Goal: Information Seeking & Learning: Learn about a topic

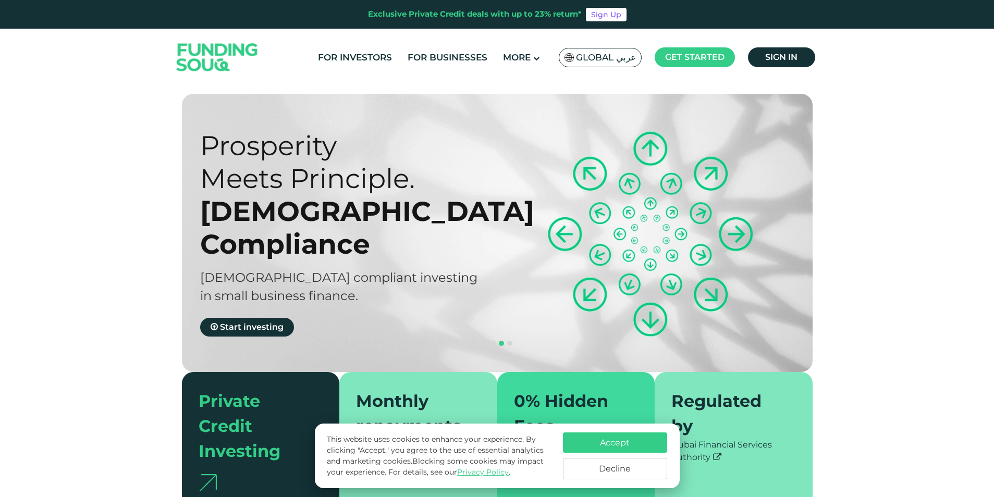
click at [614, 54] on span "Global عربي" at bounding box center [606, 58] width 60 height 12
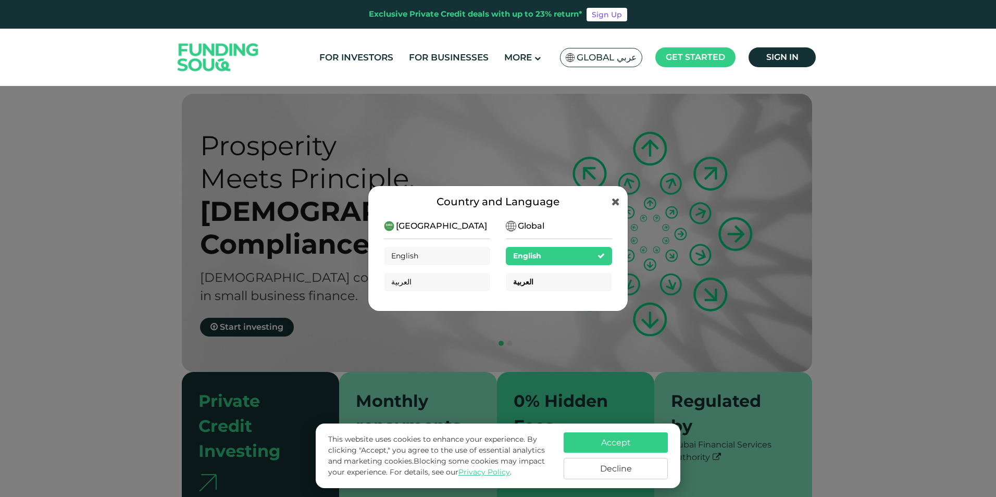
click at [536, 281] on div "العربية" at bounding box center [559, 282] width 106 height 18
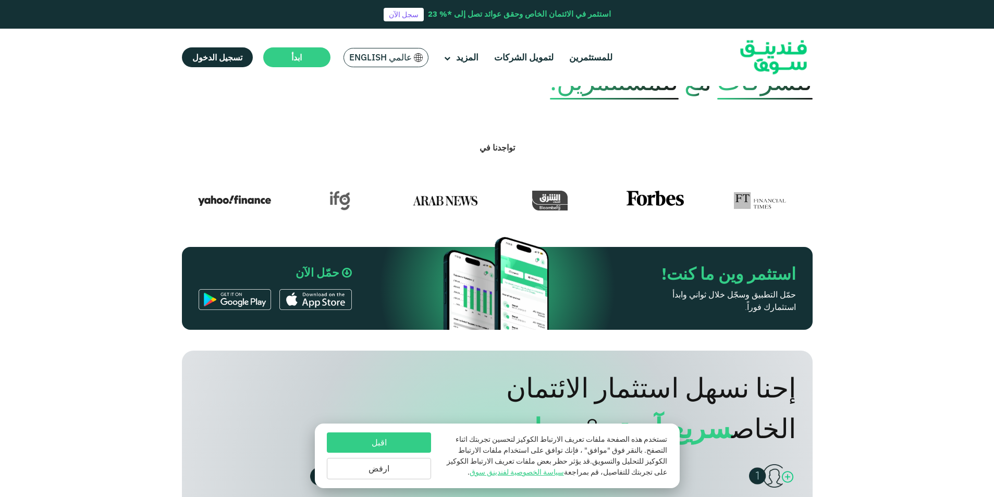
scroll to position [521, 0]
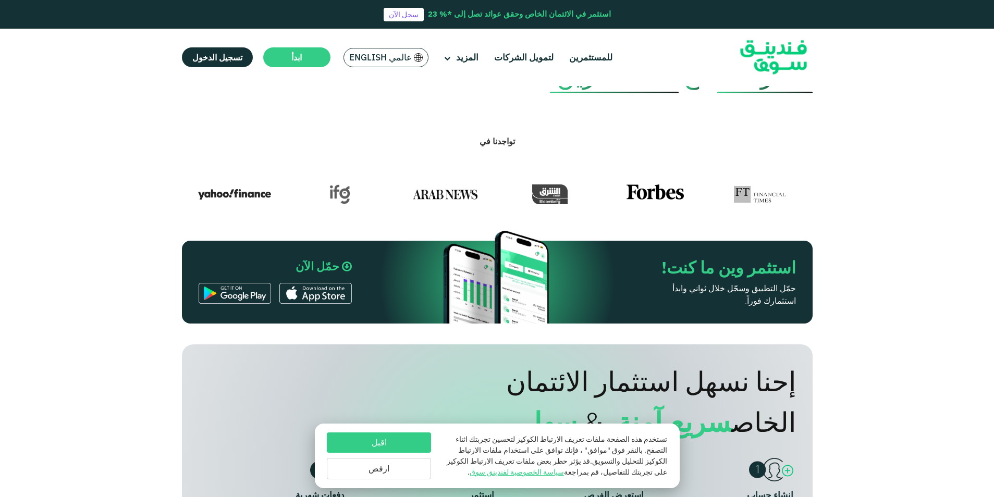
click at [380, 464] on button "ارفض" at bounding box center [379, 468] width 104 height 21
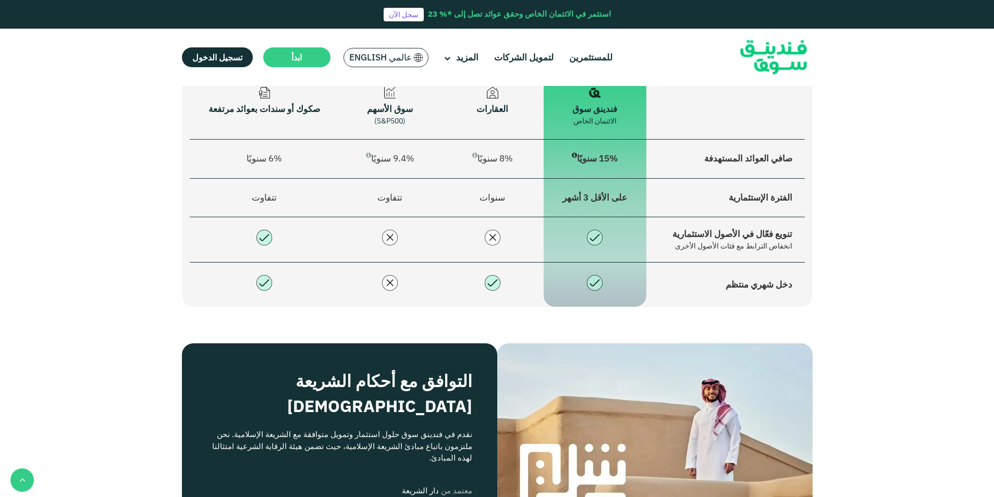
scroll to position [1303, 0]
click at [582, 231] on td at bounding box center [594, 238] width 103 height 45
click at [590, 191] on span "على الأقل 3 أشهر" at bounding box center [594, 196] width 65 height 11
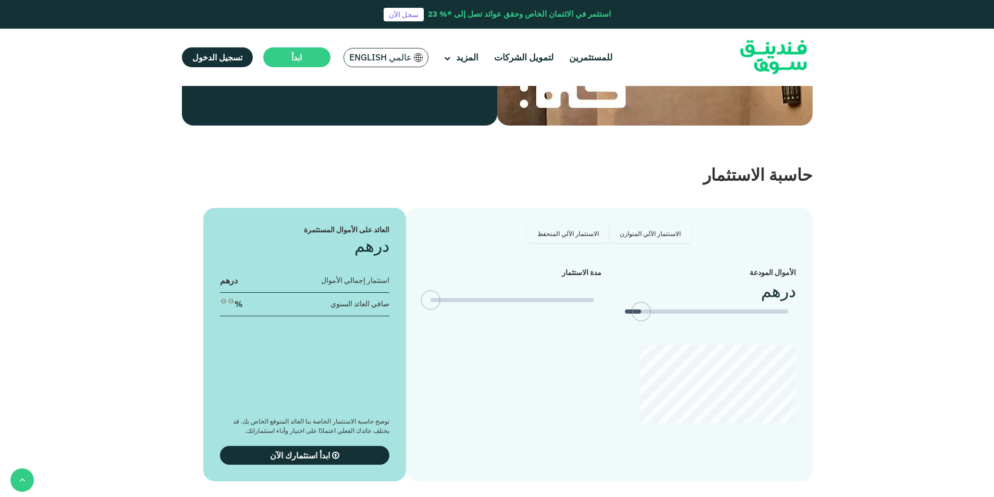
scroll to position [1772, 0]
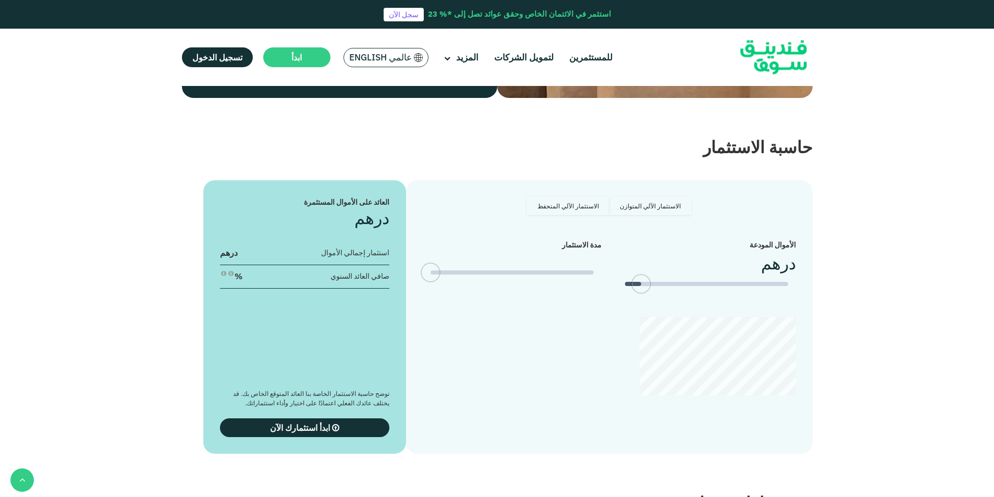
type tc-range-slider "4"
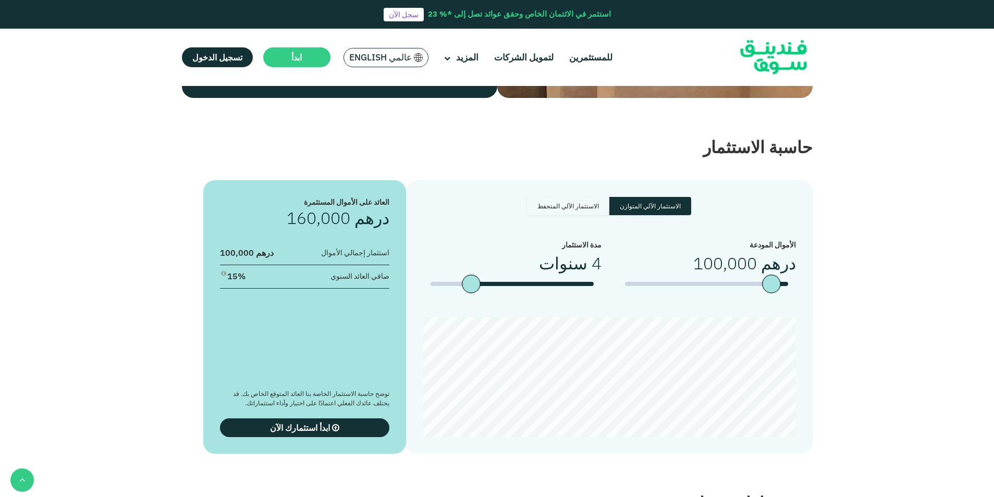
click at [564, 197] on label "الاستثمار الآلي المتحفظ" at bounding box center [568, 206] width 82 height 18
click at [684, 197] on input "الاستثمار الآلي المتحفظ" at bounding box center [687, 200] width 7 height 7
radio input "true"
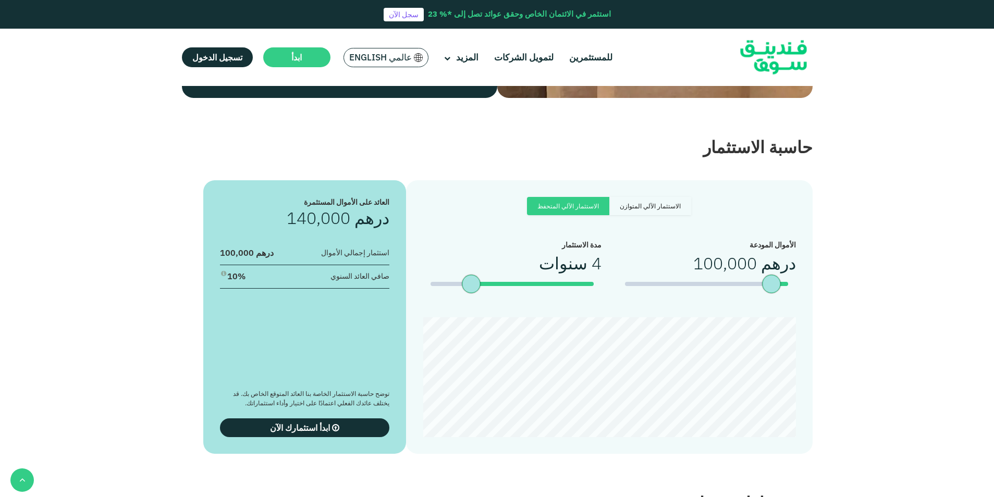
click at [302, 247] on div "استثمار إجمالي الأموال درهم 100,000" at bounding box center [305, 256] width 170 height 18
click at [245, 248] on span "100,000" at bounding box center [237, 253] width 34 height 10
click at [228, 248] on span "100,000" at bounding box center [237, 253] width 34 height 10
click at [553, 282] on div "date slider" at bounding box center [532, 284] width 122 height 4
click at [573, 282] on div "date slider" at bounding box center [573, 284] width 41 height 4
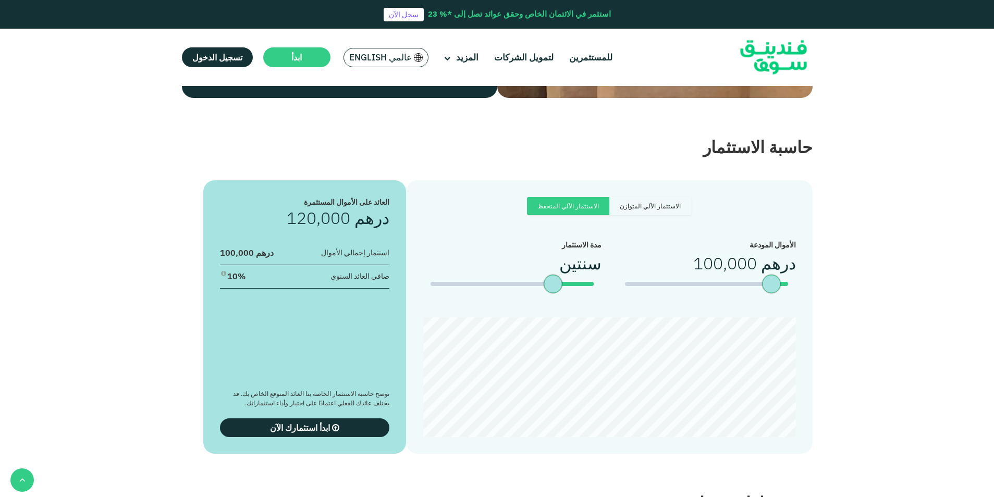
click at [587, 262] on div "مدة الاستثمار سنتين" at bounding box center [512, 271] width 179 height 62
type tc-range-slider "1"
click at [585, 282] on div "date slider" at bounding box center [511, 284] width 163 height 4
click at [651, 197] on label "الاستثمار الآلي المتوازن" at bounding box center [650, 206] width 82 height 18
click at [684, 197] on input "الاستثمار الآلي المتوازن" at bounding box center [687, 200] width 7 height 7
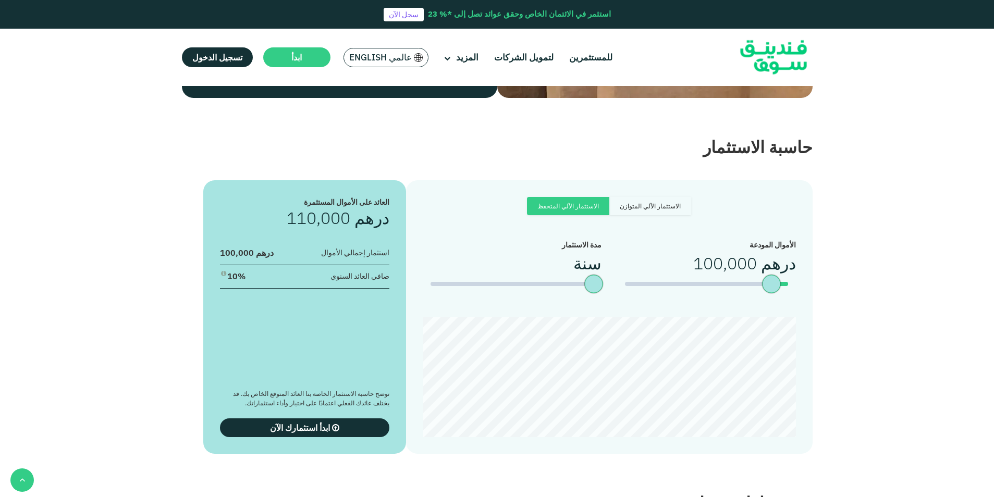
radio input "true"
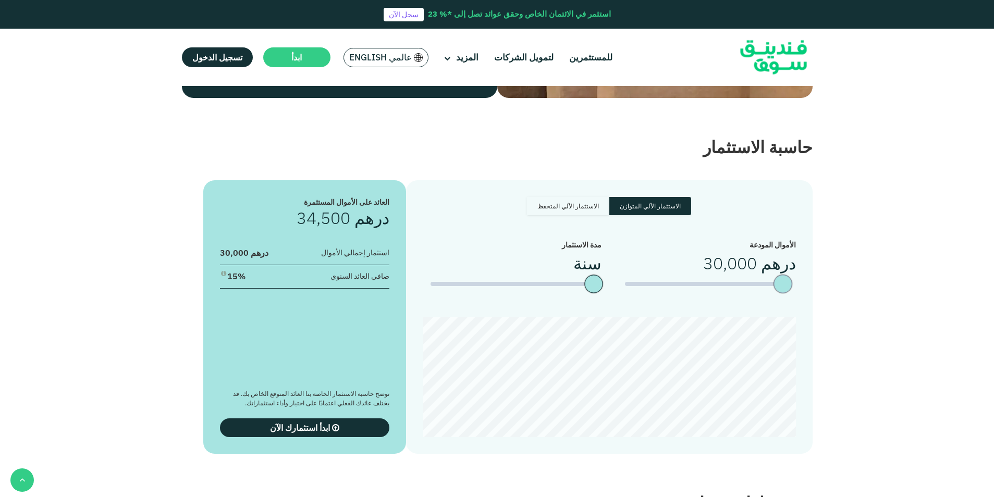
type tc-range-slider "50000"
drag, startPoint x: 771, startPoint y: 266, endPoint x: 780, endPoint y: 264, distance: 9.1
click at [780, 275] on div "amount slider" at bounding box center [779, 284] width 18 height 18
click at [571, 197] on label "الاستثمار الآلي المتحفظ" at bounding box center [568, 206] width 82 height 18
click at [684, 197] on input "الاستثمار الآلي المتحفظ" at bounding box center [687, 200] width 7 height 7
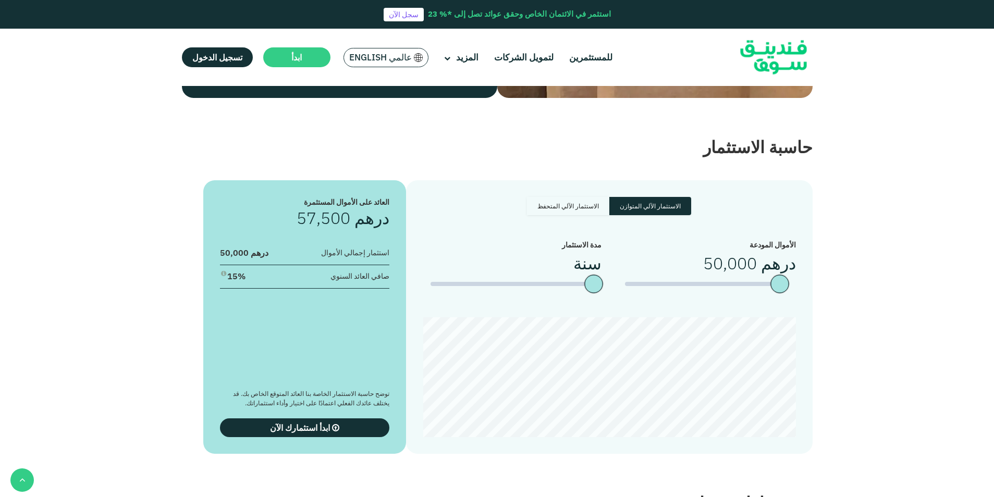
radio input "true"
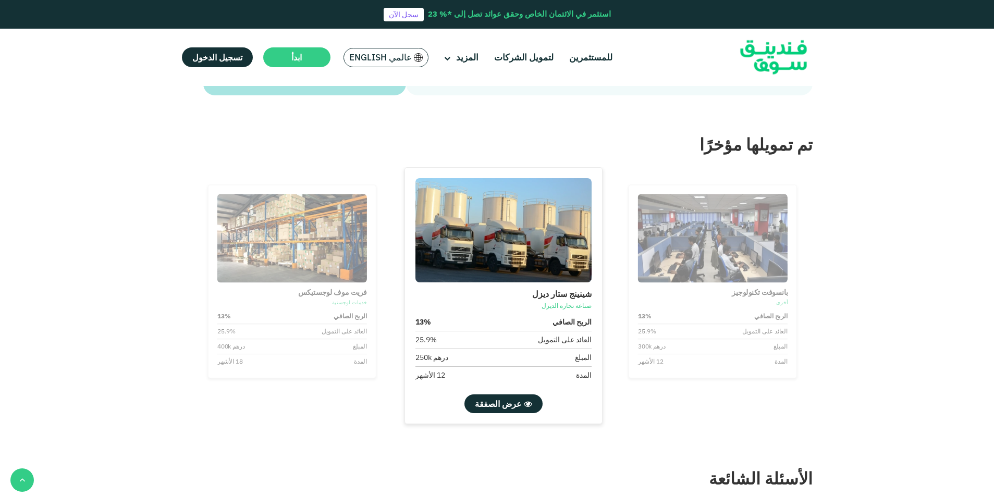
scroll to position [2136, 0]
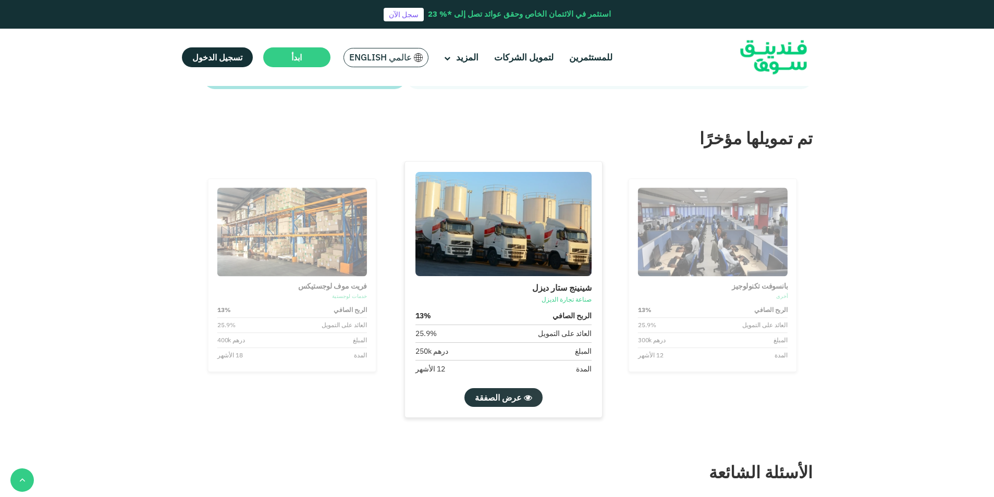
click at [524, 393] on icon at bounding box center [528, 397] width 8 height 8
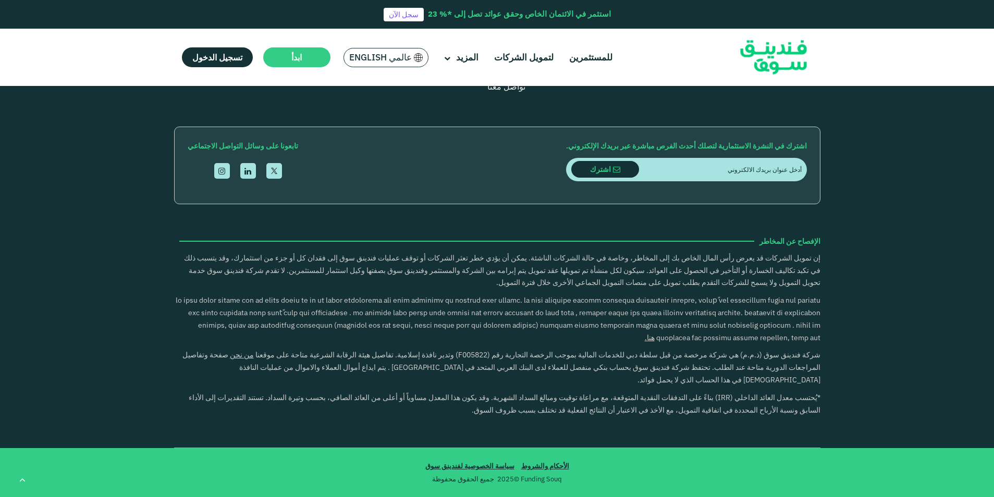
scroll to position [2257, 0]
type tc-range-slider "4"
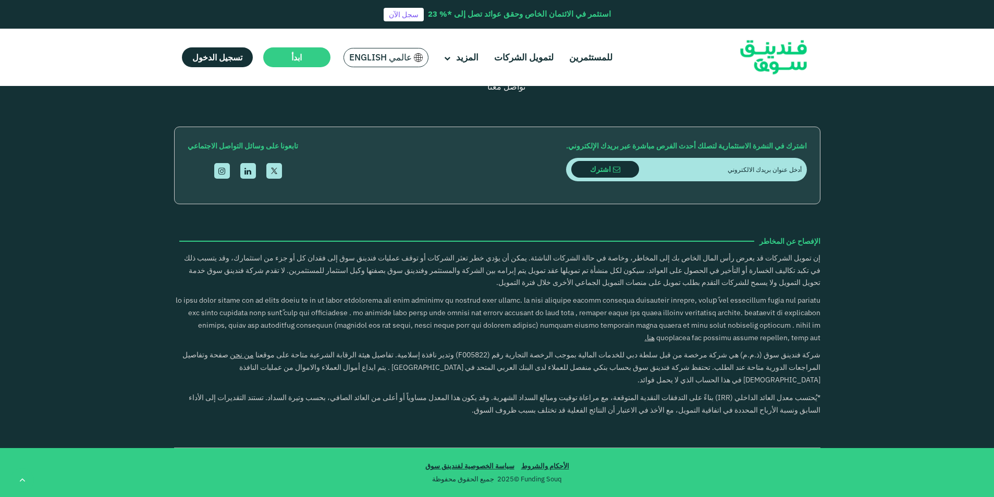
drag, startPoint x: 799, startPoint y: 281, endPoint x: 625, endPoint y: 282, distance: 174.0
click at [684, 83] on div "كيف يعمل التمويل الجماعي بالدين؟ التمويل الجماعي القائم على الديون، والذي يشار …" at bounding box center [497, 14] width 631 height 138
drag, startPoint x: 628, startPoint y: 289, endPoint x: 178, endPoint y: 288, distance: 450.2
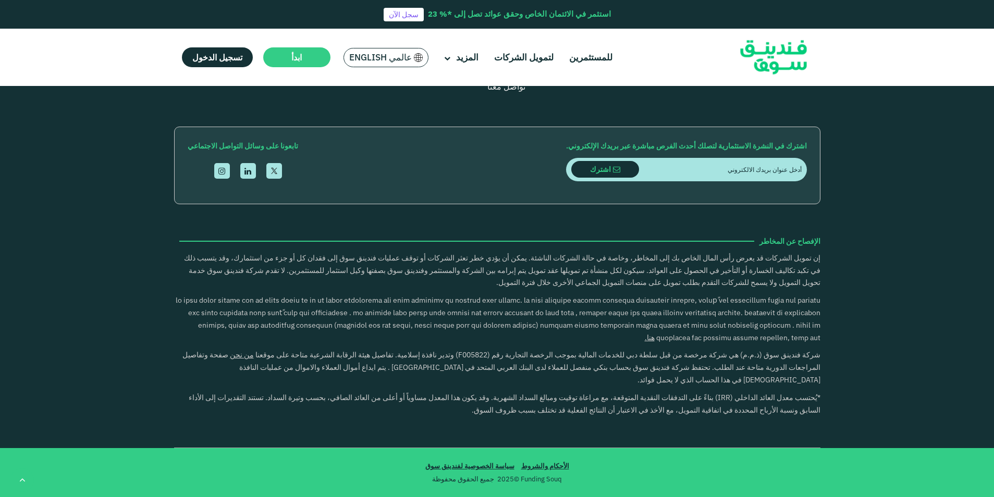
drag, startPoint x: 178, startPoint y: 288, endPoint x: 259, endPoint y: 312, distance: 84.7
click at [224, 179] on link "open Instagram" at bounding box center [222, 171] width 16 height 16
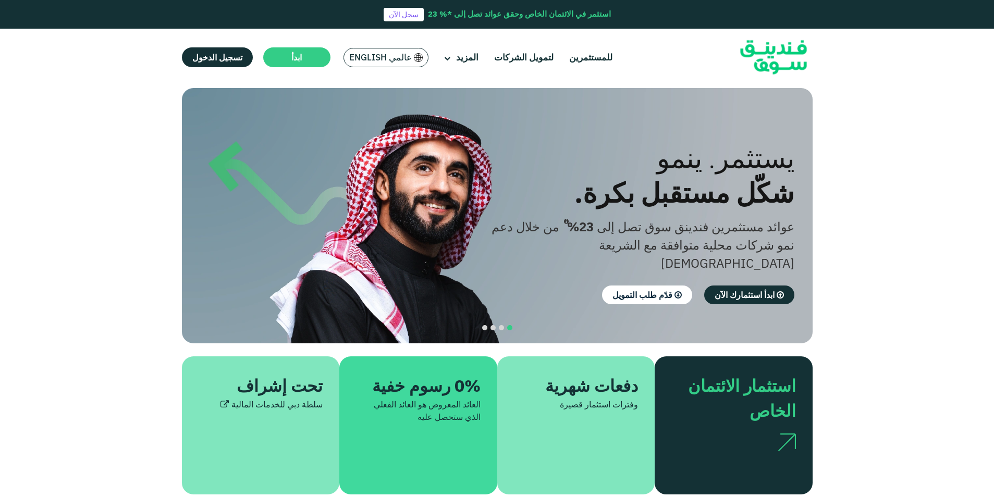
scroll to position [0, 0]
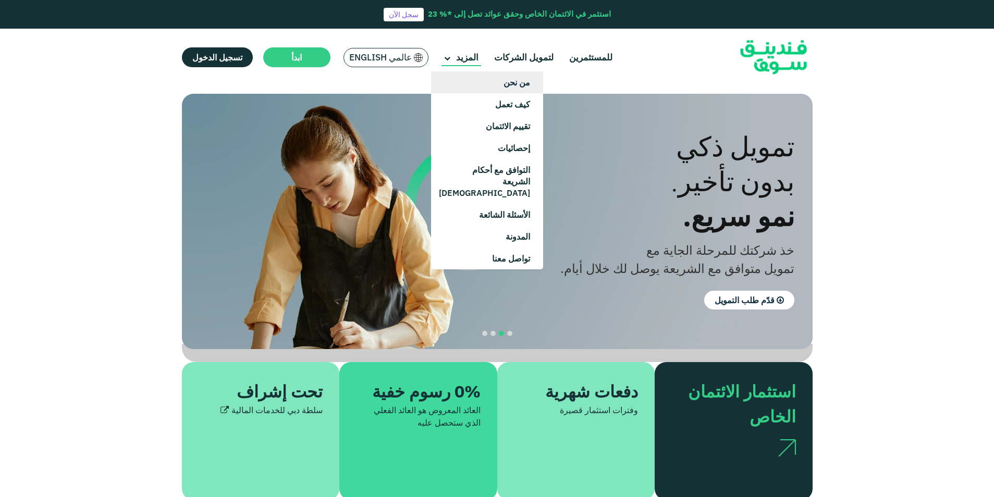
click at [502, 83] on link "من نحن" at bounding box center [487, 82] width 112 height 22
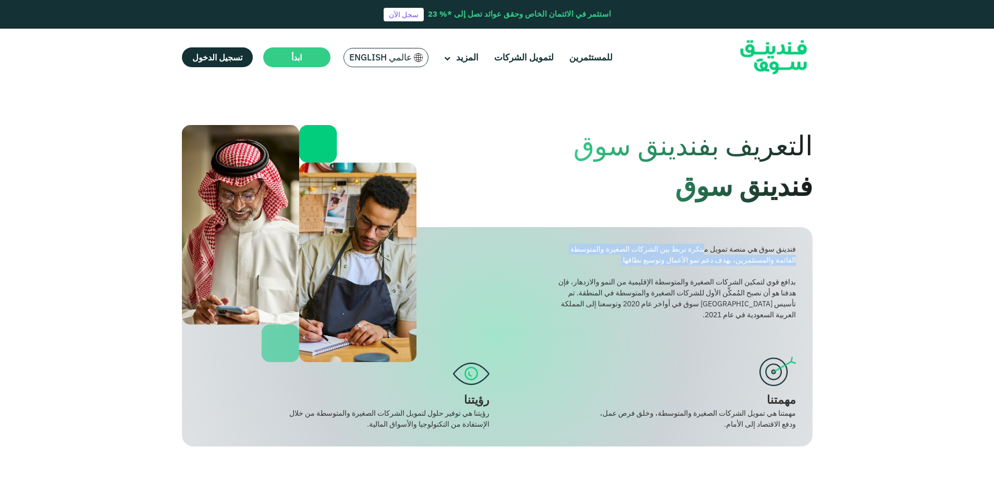
drag, startPoint x: 702, startPoint y: 249, endPoint x: 583, endPoint y: 255, distance: 119.5
click at [583, 255] on div "فندينق سوق هي منصة تمويل مبتكرة تربط بين الشركات الصغيرة والمتوسطة القائمة والم…" at bounding box center [676, 255] width 239 height 22
drag, startPoint x: 583, startPoint y: 255, endPoint x: 693, endPoint y: 270, distance: 111.4
click at [693, 270] on div "فندينق سوق هي منصة تمويل مبتكرة تربط بين الشركات الصغيرة والمتوسطة القائمة والم…" at bounding box center [676, 282] width 239 height 77
drag, startPoint x: 757, startPoint y: 259, endPoint x: 604, endPoint y: 264, distance: 152.8
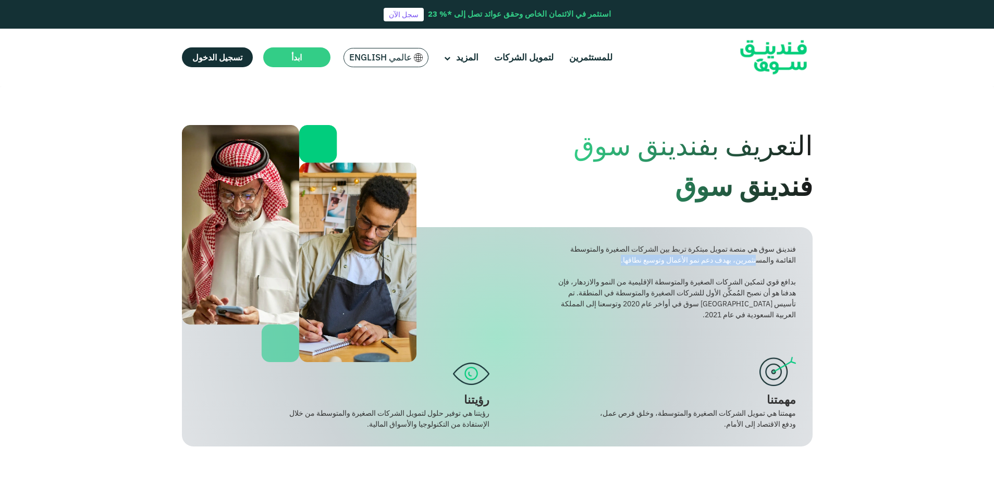
click at [604, 264] on div "فندينق سوق هي منصة تمويل مبتكرة تربط بين الشركات الصغيرة والمتوسطة القائمة والم…" at bounding box center [676, 255] width 239 height 22
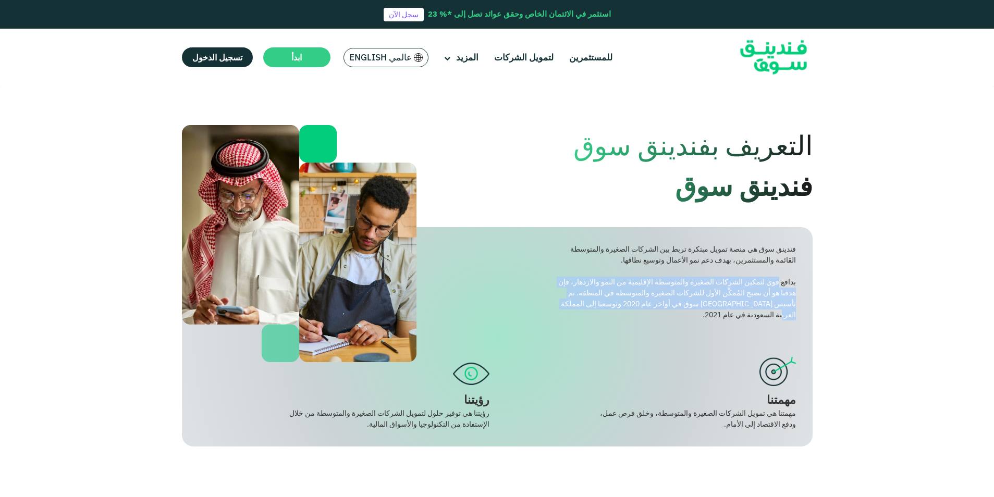
drag, startPoint x: 778, startPoint y: 282, endPoint x: 537, endPoint y: 306, distance: 241.9
click at [537, 306] on div "فندينق سوق هي منصة تمويل مبتكرة تربط بين الشركات الصغيرة والمتوسطة القائمة والم…" at bounding box center [497, 336] width 631 height 219
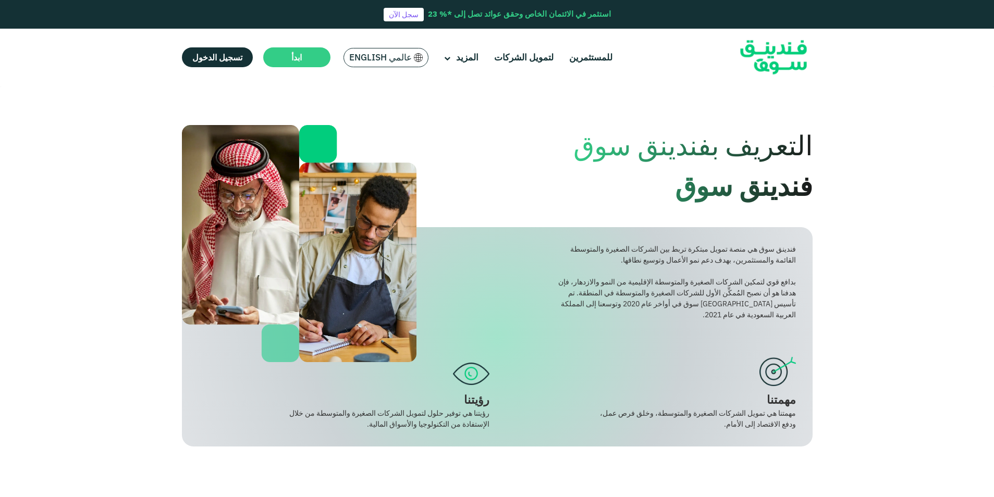
drag, startPoint x: 537, startPoint y: 306, endPoint x: 646, endPoint y: 329, distance: 111.4
click at [646, 329] on div "فندينق سوق هي منصة تمويل مبتكرة تربط بين الشركات الصغيرة والمتوسطة القائمة والم…" at bounding box center [497, 336] width 631 height 219
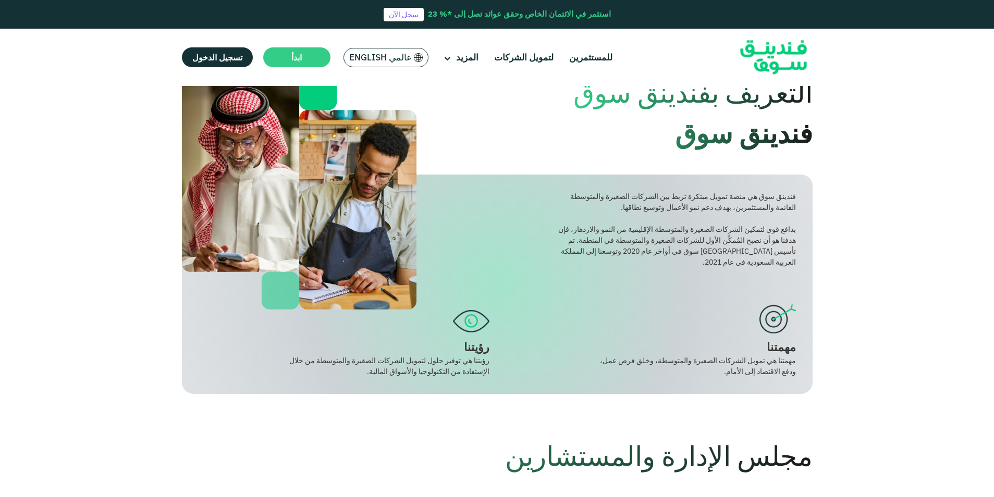
scroll to position [104, 0]
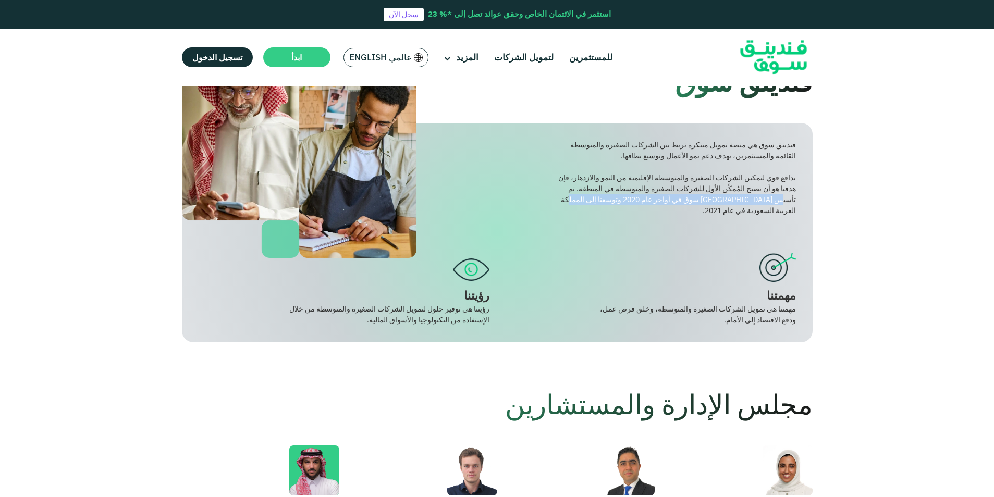
drag, startPoint x: 780, startPoint y: 201, endPoint x: 590, endPoint y: 202, distance: 189.2
click at [590, 202] on div "بدافع قوي لتمكين الشركات الصغيرة والمتوسطة الإقليمية من النمو والازدهار، فإن هد…" at bounding box center [676, 194] width 239 height 44
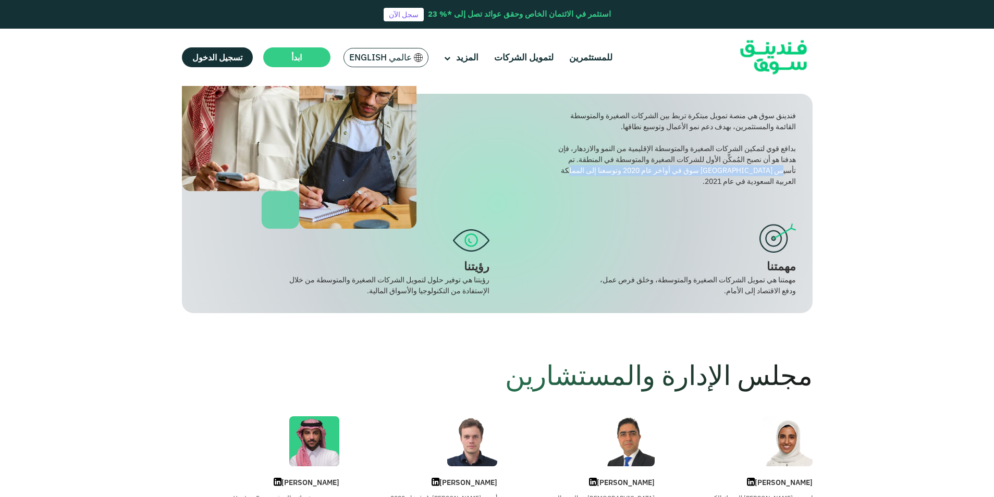
scroll to position [156, 0]
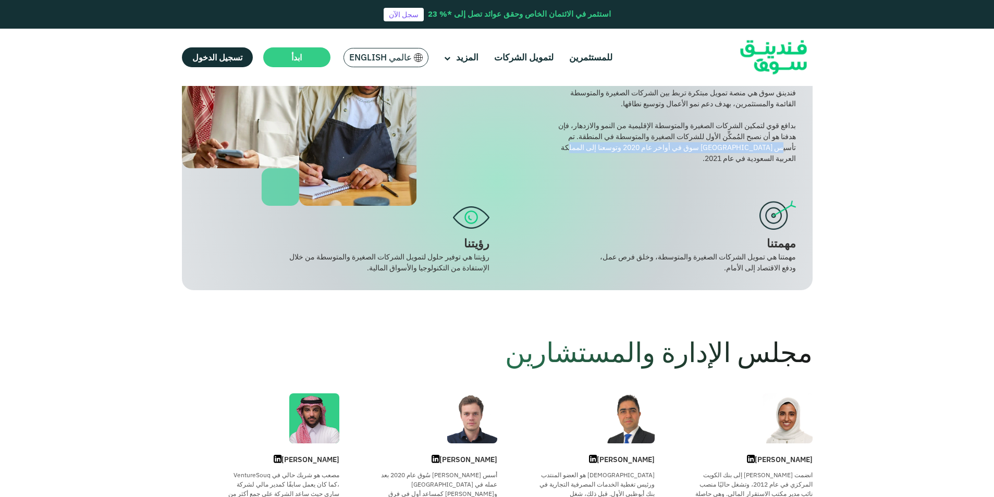
drag, startPoint x: 771, startPoint y: 254, endPoint x: 609, endPoint y: 264, distance: 161.9
click at [609, 264] on div "مهمتنا هي تمويل الشركات الصغيرة والمتوسطة، وخلق فرص عمل، ودفع الاقتصاد إلى الأم…" at bounding box center [694, 263] width 204 height 22
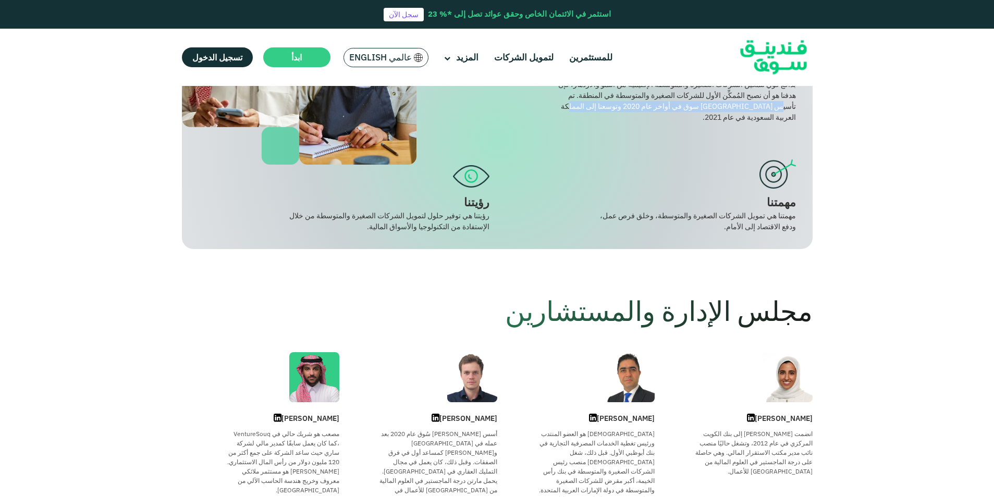
scroll to position [261, 0]
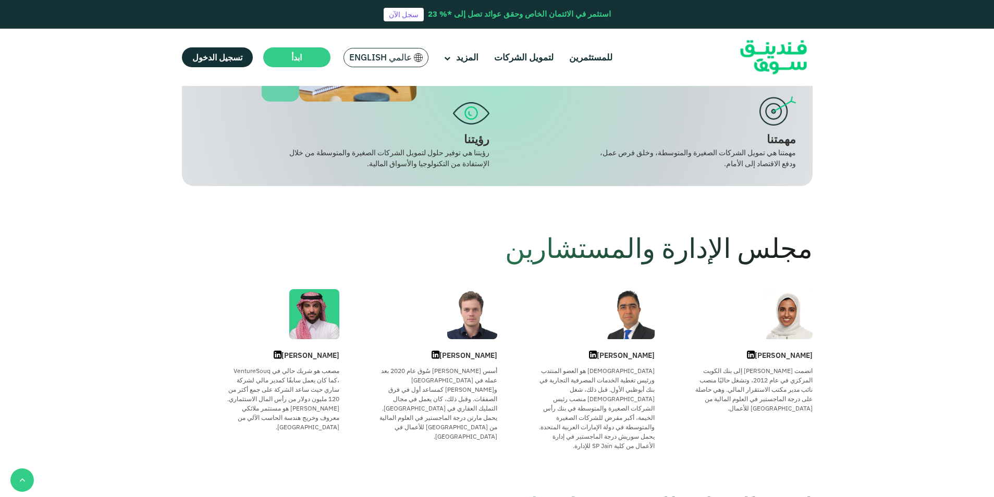
click at [662, 230] on span "مجلس الإدارة والمستشارين" at bounding box center [658, 247] width 307 height 35
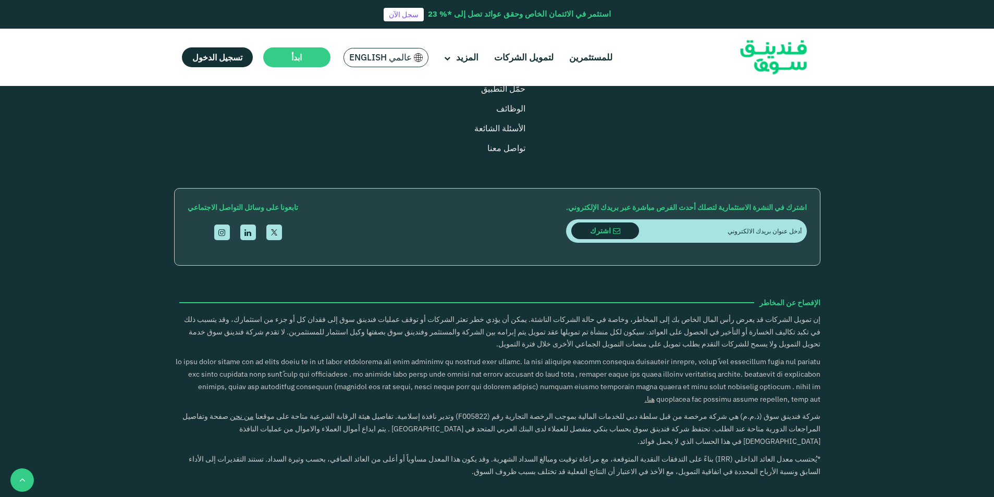
scroll to position [1459, 0]
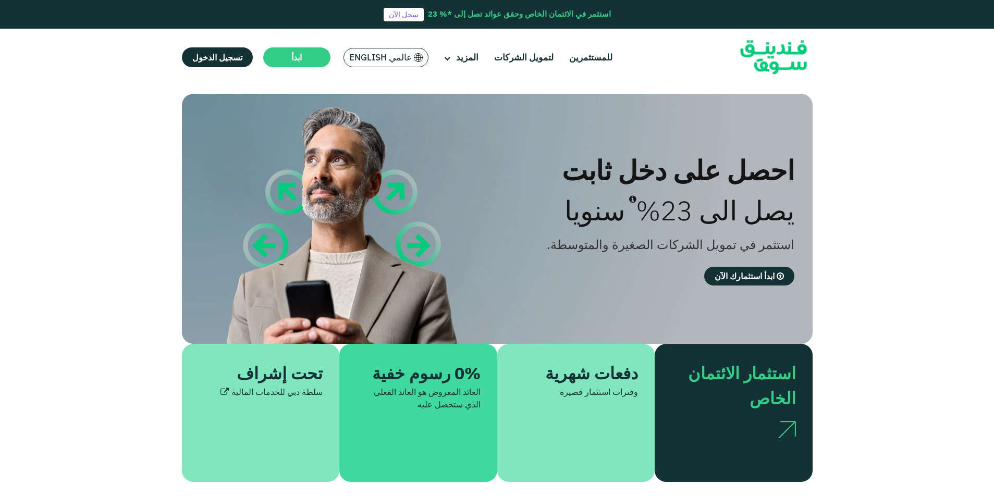
type tc-range-slider "4"
click at [224, 394] on icon at bounding box center [224, 392] width 8 height 8
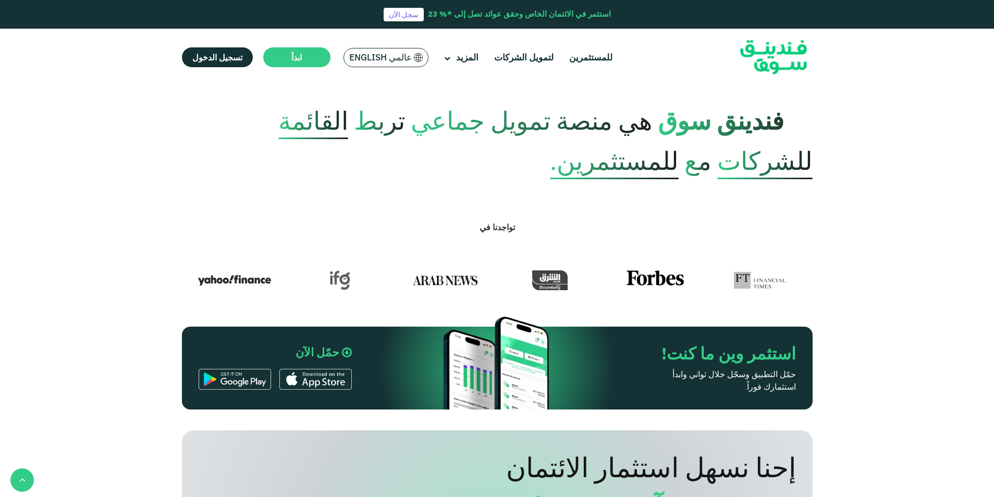
scroll to position [677, 0]
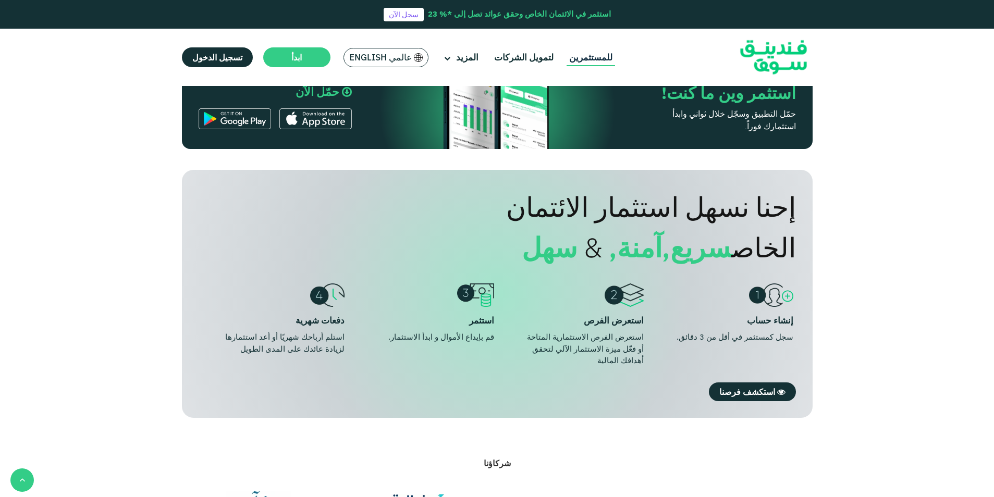
click at [594, 58] on link "للمستثمرين" at bounding box center [590, 57] width 48 height 17
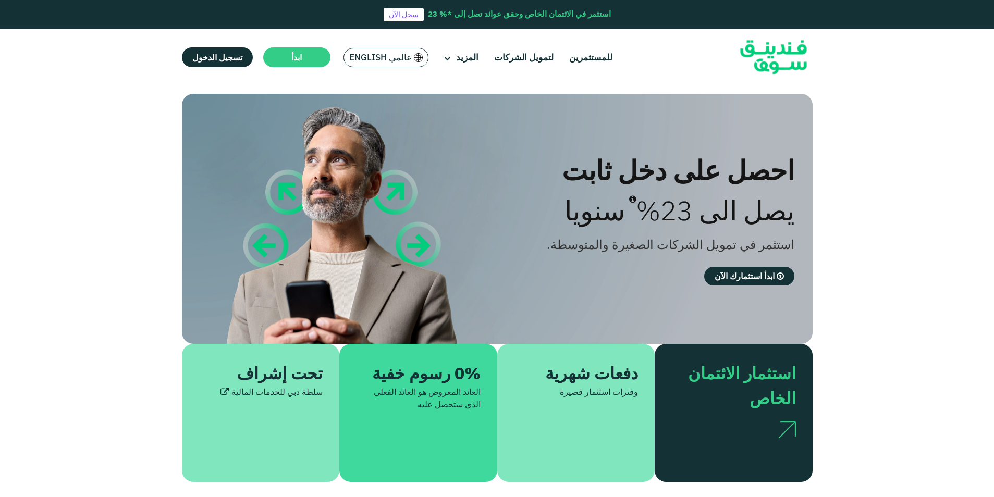
type tc-range-slider "4"
